Goal: Navigation & Orientation: Find specific page/section

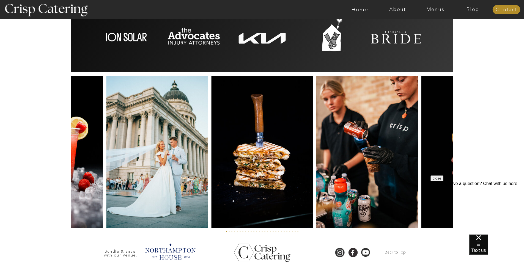
scroll to position [1255, 0]
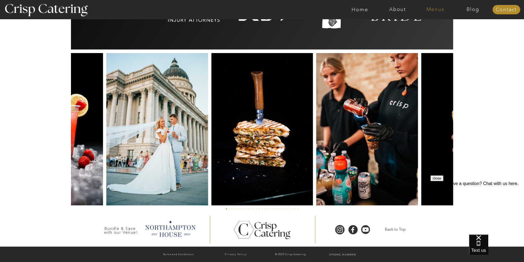
click at [428, 10] on nav "Menus" at bounding box center [435, 9] width 38 height 5
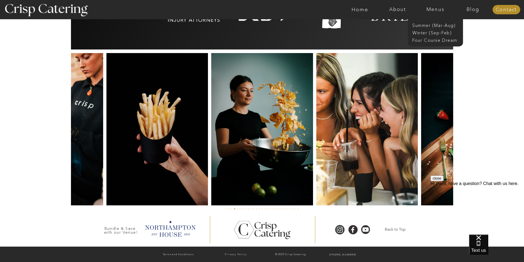
click at [367, 14] on div at bounding box center [284, 9] width 872 height 19
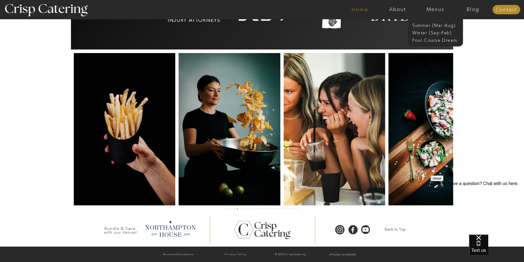
click at [360, 10] on nav "Home" at bounding box center [360, 9] width 38 height 5
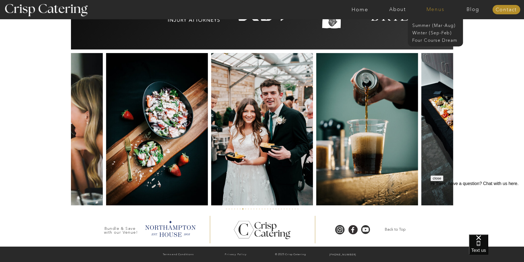
click at [434, 9] on nav "Menus" at bounding box center [435, 9] width 38 height 5
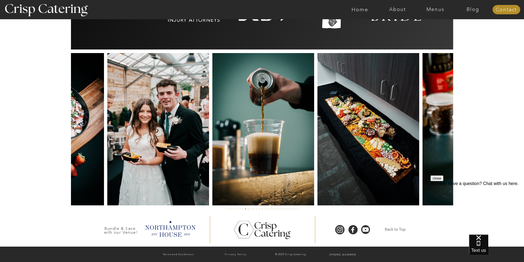
click at [434, 9] on nav "Menus" at bounding box center [435, 9] width 38 height 5
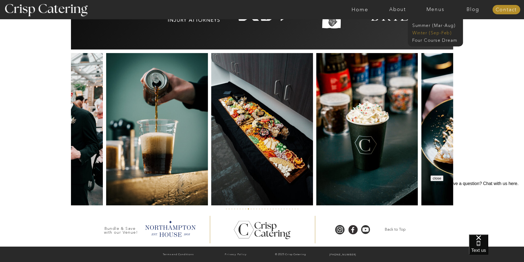
click at [427, 33] on nav "Winter (Sep-Feb)" at bounding box center [434, 32] width 45 height 5
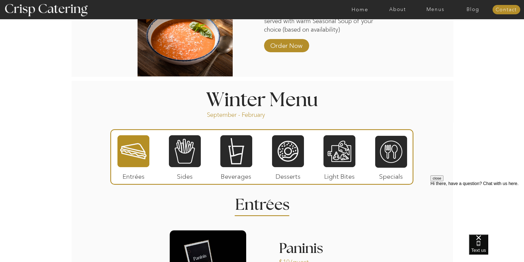
scroll to position [605, 0]
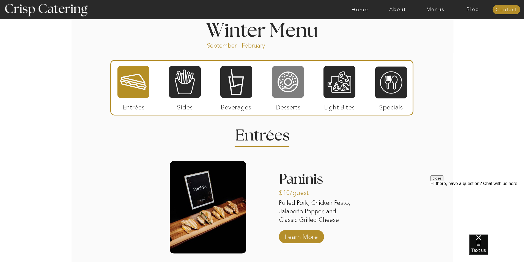
click at [290, 84] on div at bounding box center [288, 81] width 32 height 33
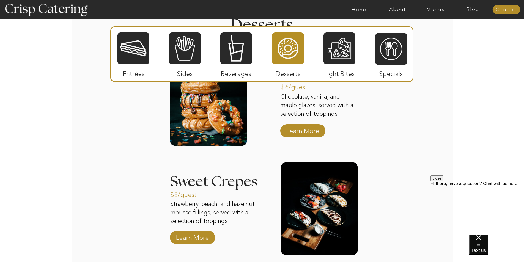
scroll to position [742, 0]
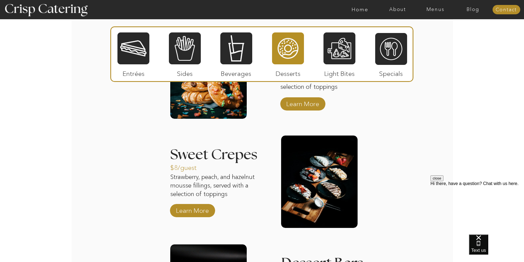
click at [430, 99] on div "About Home Menus Contact Blog About Crisp Crisp Cares Reviews faq About Home Me…" at bounding box center [262, 21] width 524 height 1526
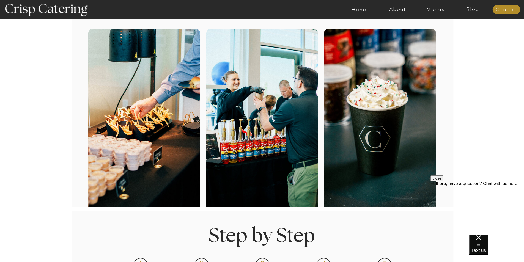
scroll to position [0, 0]
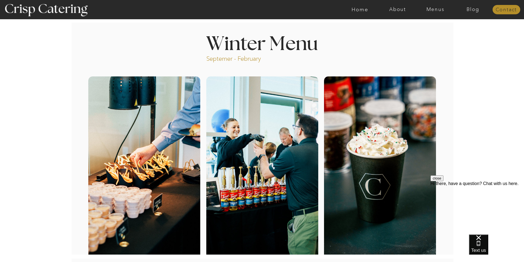
click at [506, 12] on nav "Contact" at bounding box center [506, 9] width 28 height 5
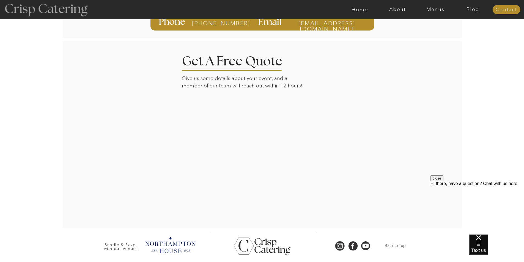
scroll to position [119, 0]
